Goal: Task Accomplishment & Management: Use online tool/utility

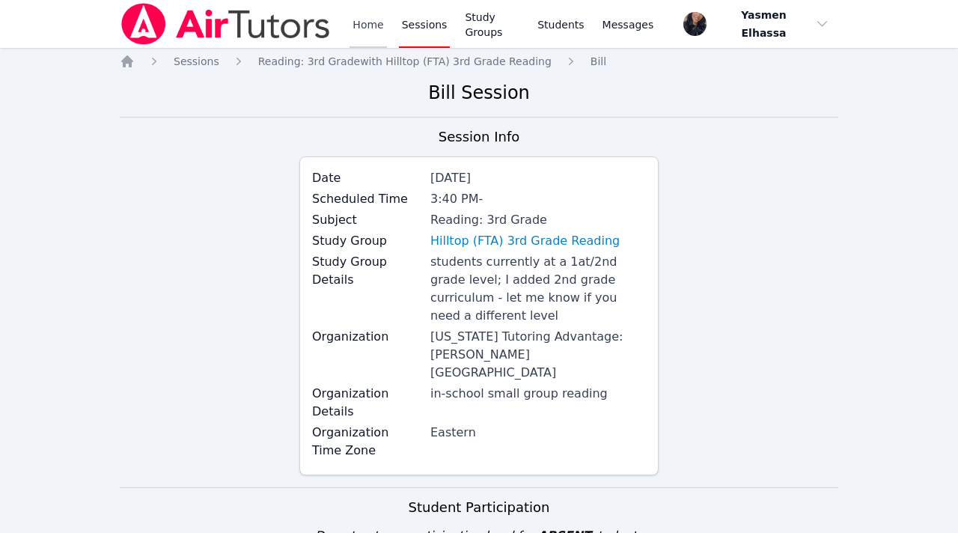
click at [374, 31] on link "Home" at bounding box center [368, 24] width 37 height 48
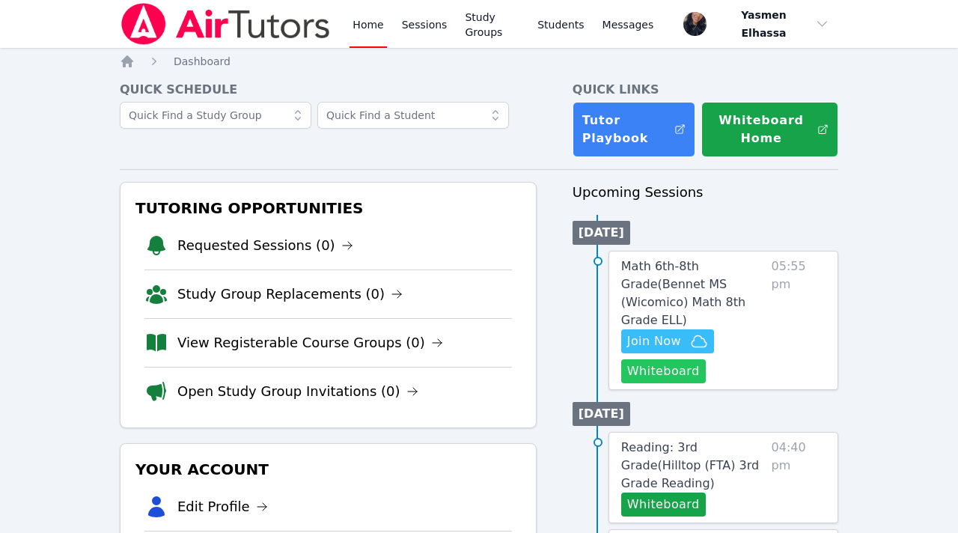
click at [664, 359] on button "Whiteboard" at bounding box center [663, 371] width 85 height 24
click at [674, 332] on span "Join Now" at bounding box center [654, 341] width 54 height 18
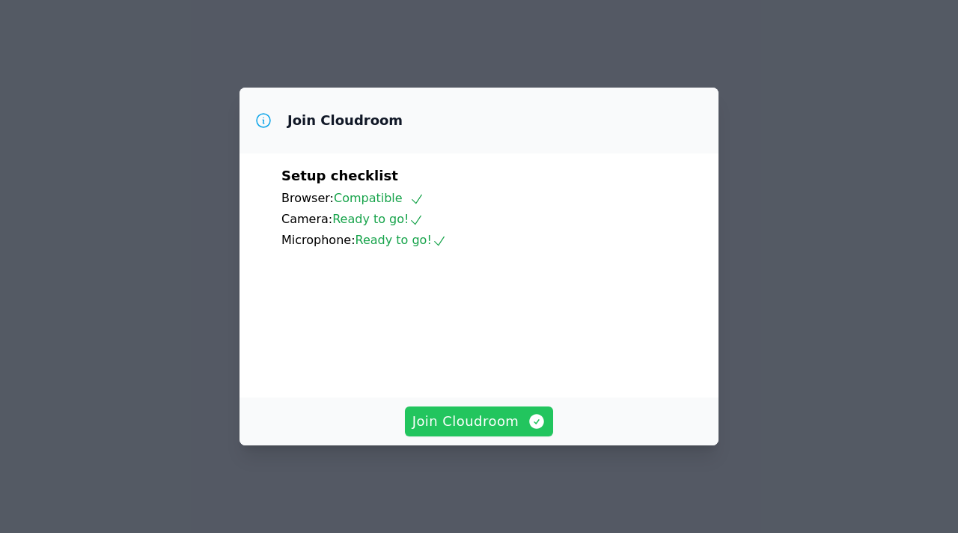
click at [533, 430] on icon "button" at bounding box center [537, 421] width 18 height 18
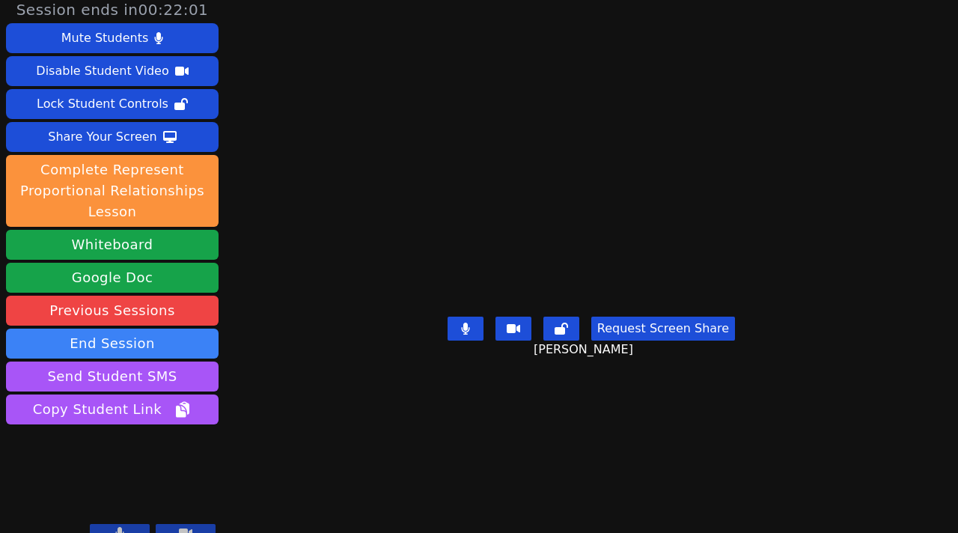
scroll to position [27, 0]
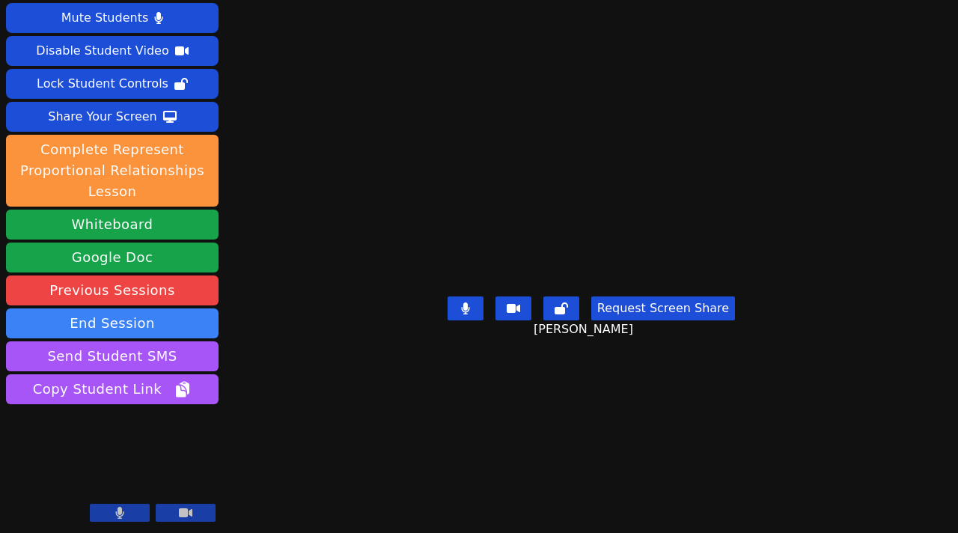
click at [129, 506] on button at bounding box center [120, 513] width 60 height 18
click at [112, 517] on button at bounding box center [120, 513] width 60 height 18
click at [112, 518] on icon at bounding box center [119, 513] width 15 height 12
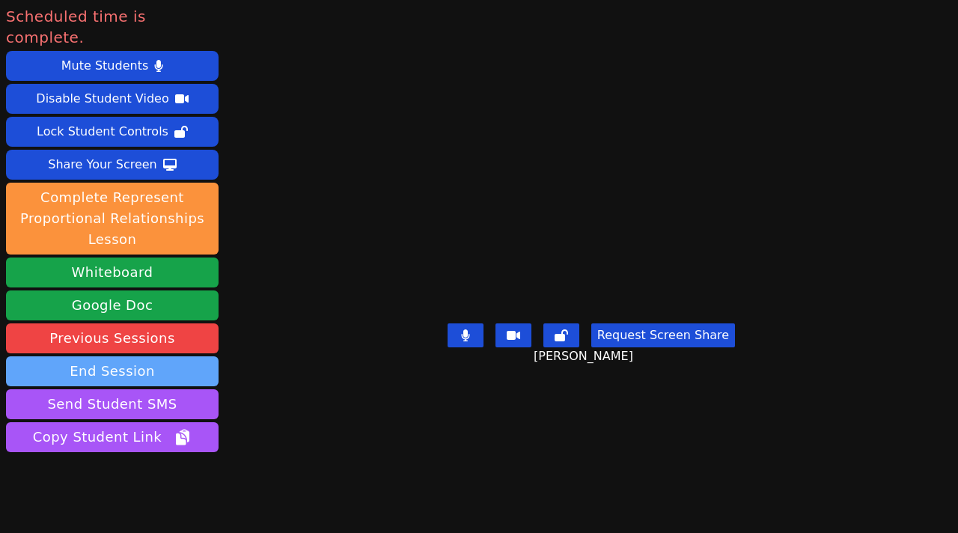
click at [122, 356] on button "End Session" at bounding box center [112, 371] width 213 height 30
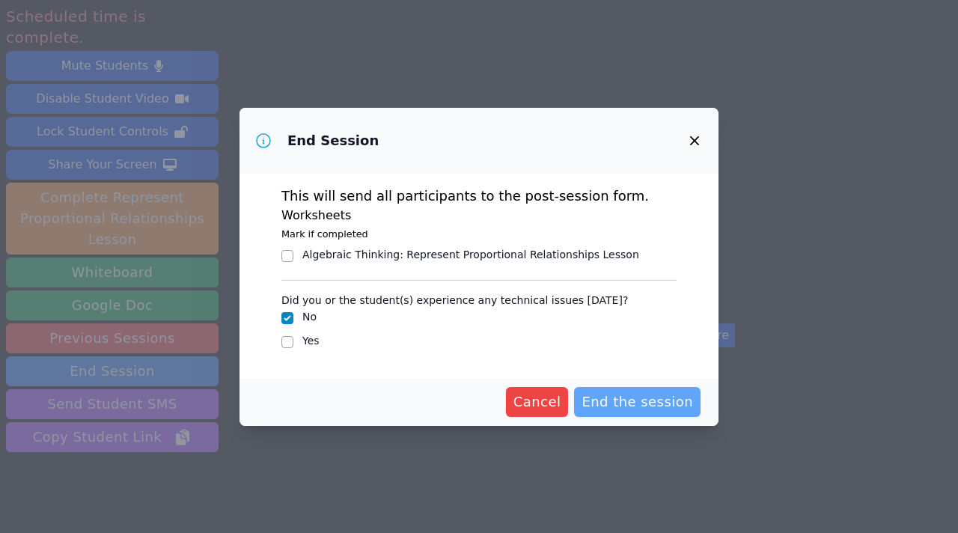
click at [641, 402] on span "End the session" at bounding box center [638, 401] width 112 height 21
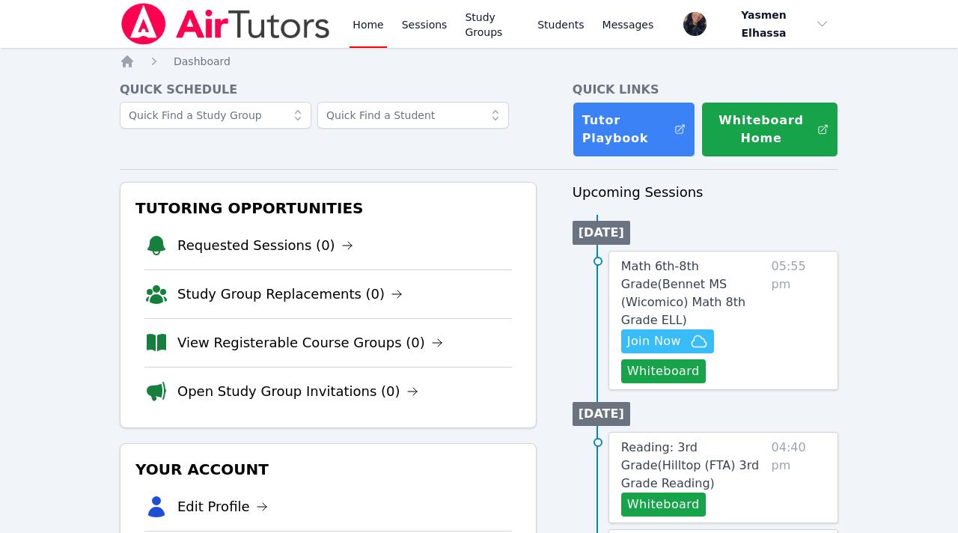
click at [362, 37] on link "Home" at bounding box center [368, 24] width 37 height 48
